Goal: Transaction & Acquisition: Purchase product/service

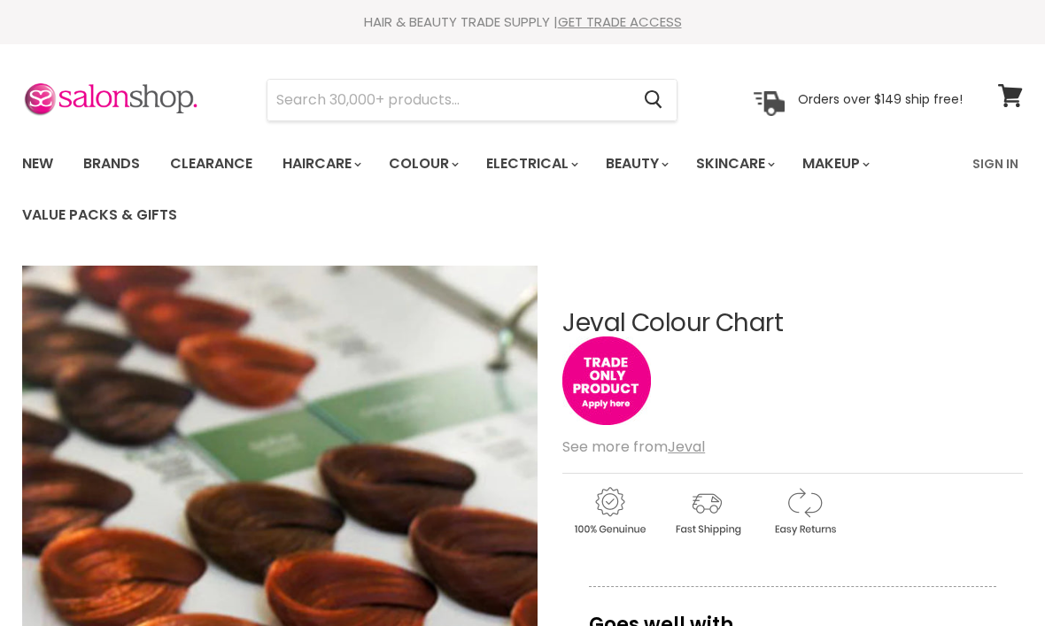
click at [620, 337] on img "Main content" at bounding box center [606, 381] width 89 height 89
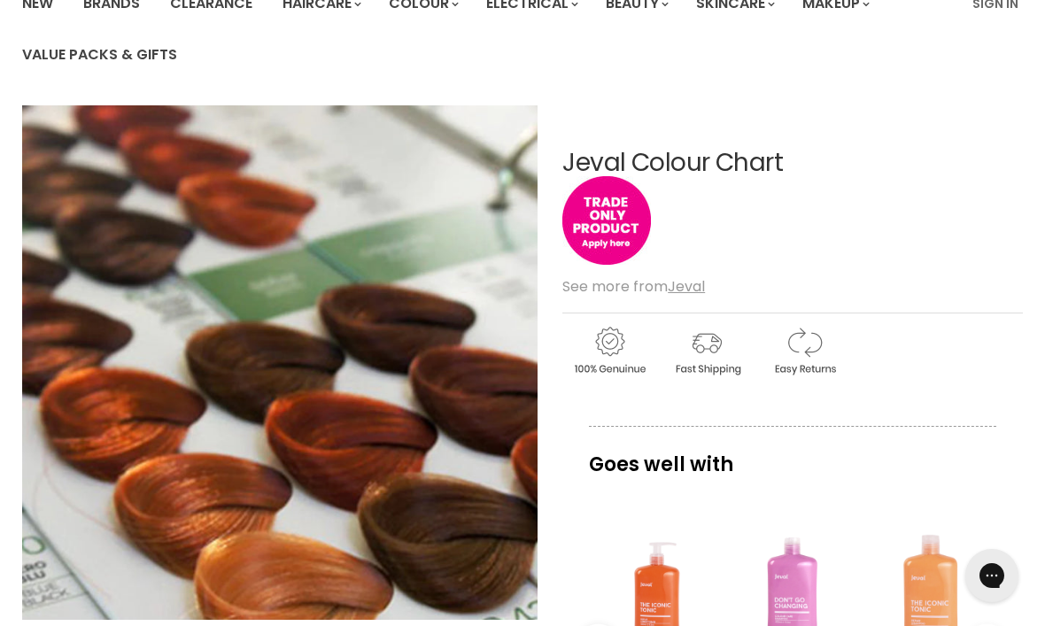
click at [681, 293] on u "Jeval" at bounding box center [686, 286] width 37 height 20
click at [692, 276] on u "Jeval" at bounding box center [686, 286] width 37 height 20
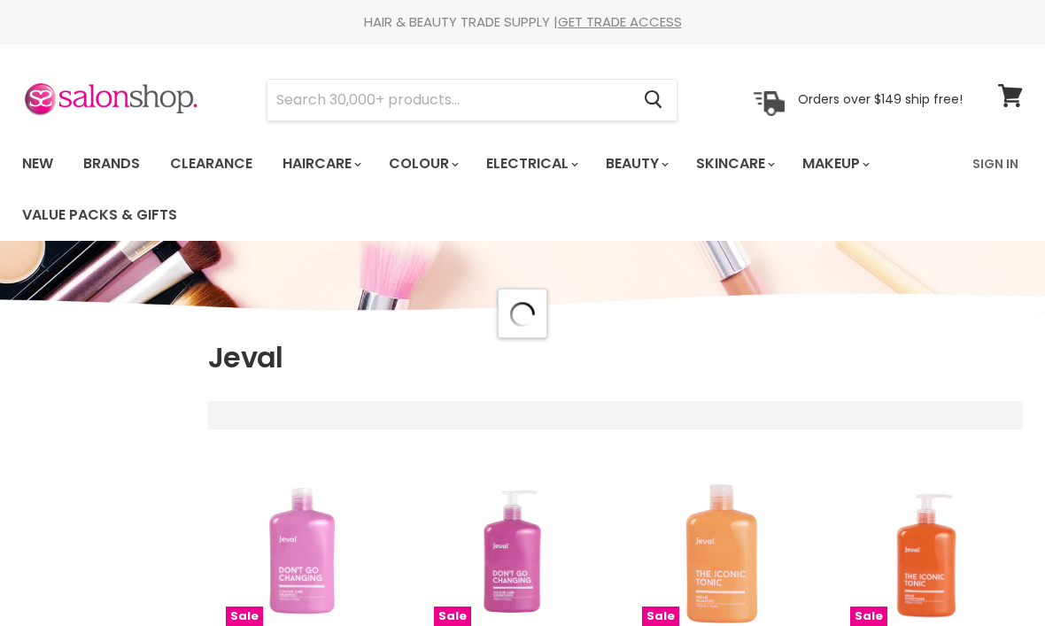
scroll to position [1021, 0]
